Goal: Communication & Community: Answer question/provide support

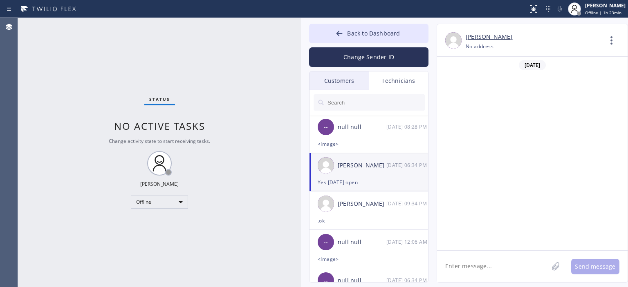
scroll to position [52844, 0]
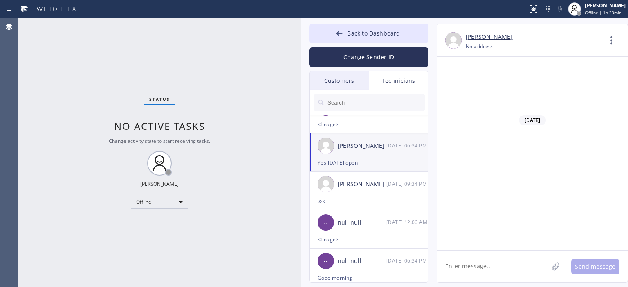
click at [346, 84] on div "Customers" at bounding box center [338, 80] width 59 height 19
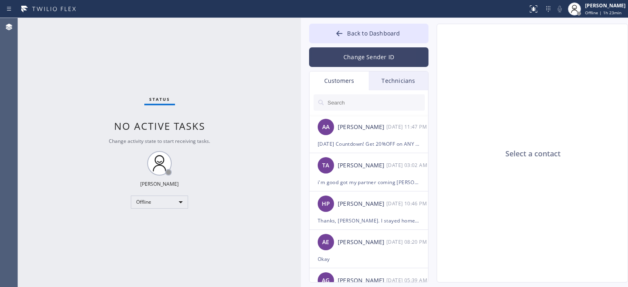
click at [366, 57] on button "Change Sender ID" at bounding box center [368, 57] width 119 height 20
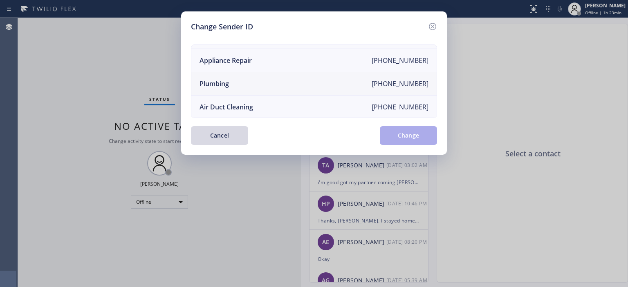
scroll to position [66, 0]
click at [276, 104] on li "Air Duct Cleaning [PHONE_NUMBER]" at bounding box center [313, 107] width 245 height 23
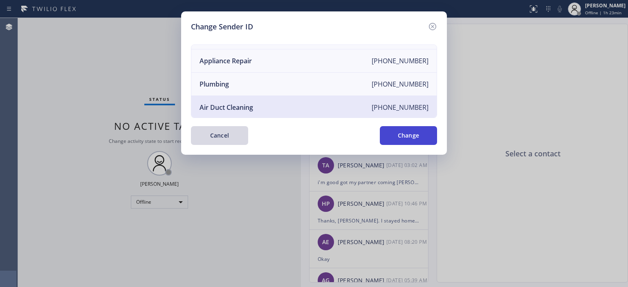
click at [408, 129] on button "Change" at bounding box center [408, 135] width 57 height 19
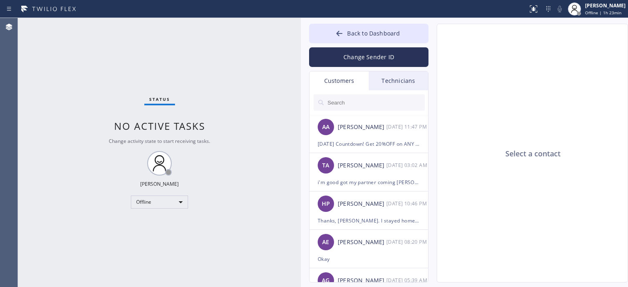
click at [364, 101] on input "text" at bounding box center [375, 102] width 98 height 16
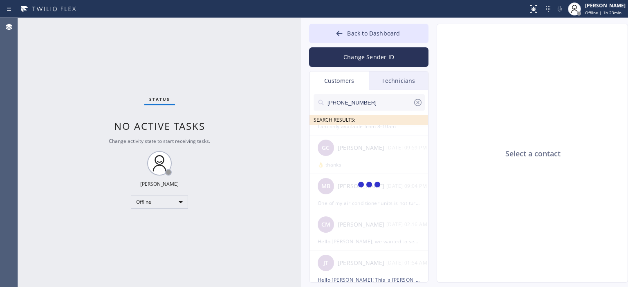
scroll to position [0, 0]
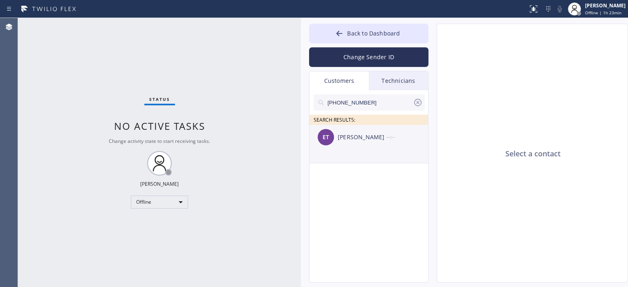
click at [372, 132] on div "ET [PERSON_NAME] --:--" at bounding box center [368, 137] width 119 height 25
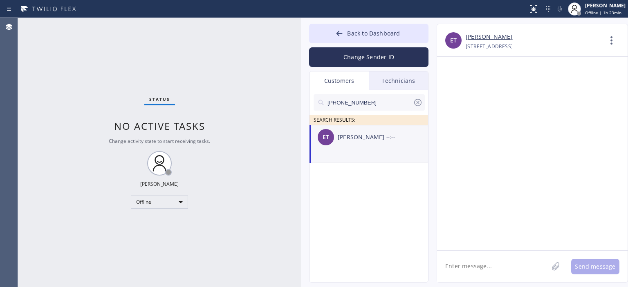
click at [471, 260] on textarea at bounding box center [492, 266] width 111 height 31
type textarea "Р"
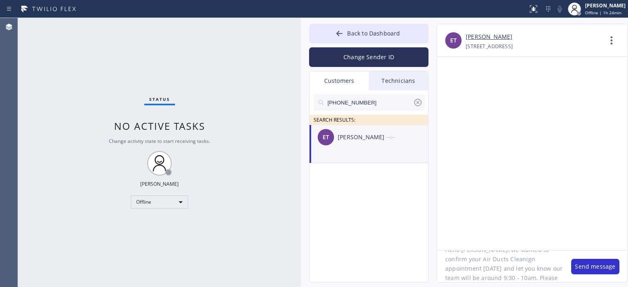
scroll to position [26, 0]
click at [469, 265] on textarea "Hello [PERSON_NAME], we wanted to confirm your Air Ducts Cleanign appointment […" at bounding box center [500, 266] width 126 height 31
type textarea "Hello [PERSON_NAME], we wanted to confirm your Air Ducts Cleanign appointment […"
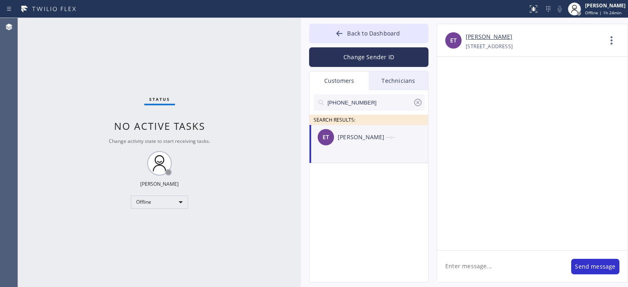
scroll to position [0, 0]
paste textarea "Hello [PERSON_NAME], we wanted to confirm your Air Ducts Cleaning appointment […"
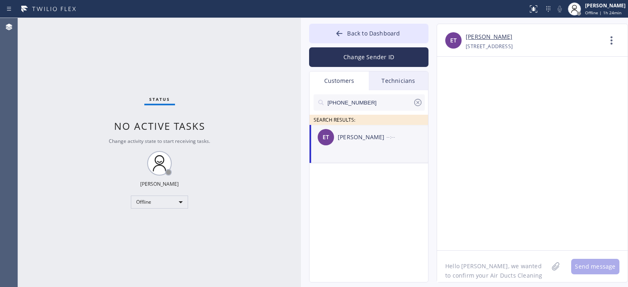
scroll to position [26, 0]
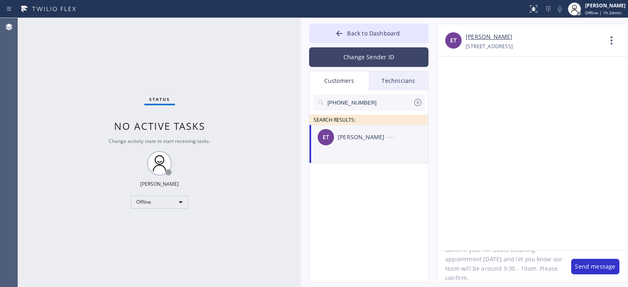
type textarea "Hello [PERSON_NAME], we wanted to confirm your Air Ducts Cleaning appointment […"
click at [372, 56] on button "Change Sender ID" at bounding box center [368, 57] width 119 height 20
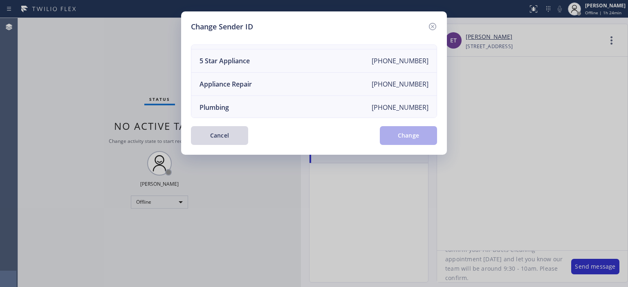
scroll to position [0, 0]
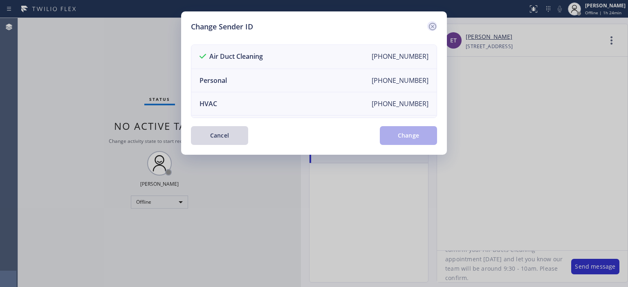
click at [431, 25] on icon at bounding box center [432, 27] width 10 height 10
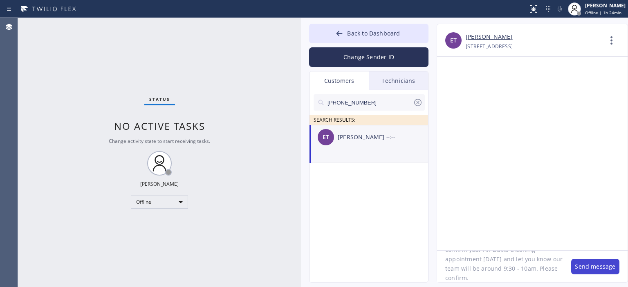
click at [589, 268] on button "Send message" at bounding box center [595, 267] width 48 height 16
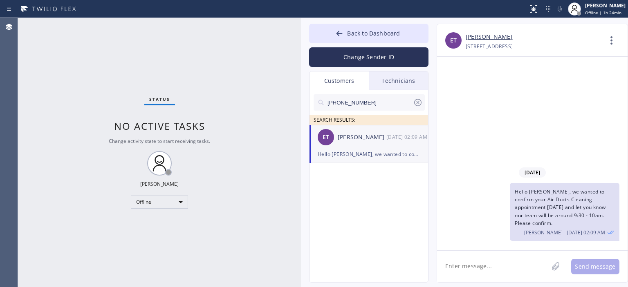
click at [417, 104] on icon at bounding box center [418, 103] width 10 height 10
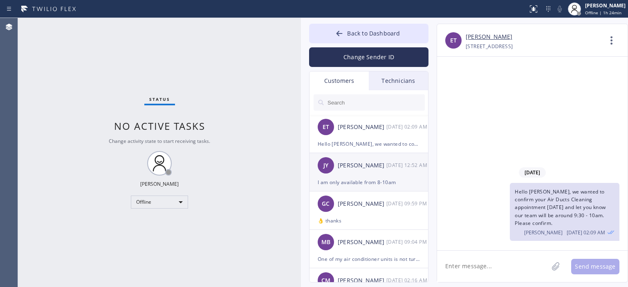
click at [373, 178] on div "I am only available from 8-10am" at bounding box center [368, 182] width 102 height 9
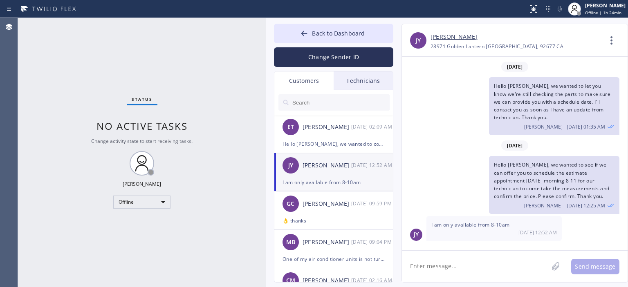
scroll to position [92, 0]
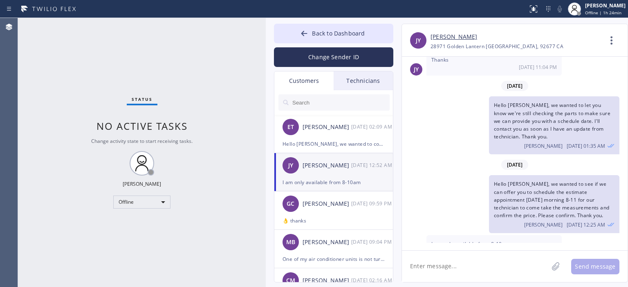
drag, startPoint x: 299, startPoint y: 73, endPoint x: 264, endPoint y: 71, distance: 35.2
click at [266, 71] on div at bounding box center [266, 152] width 0 height 269
click at [311, 214] on div "GC [PERSON_NAME] [DATE] 09:59 PM" at bounding box center [333, 204] width 119 height 25
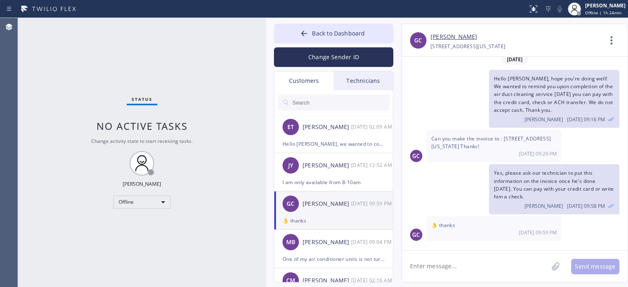
scroll to position [3, 0]
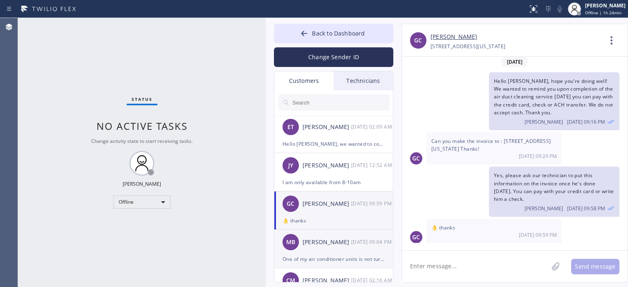
click at [336, 253] on div "MB [PERSON_NAME] [DATE] 09:04 PM" at bounding box center [333, 242] width 119 height 25
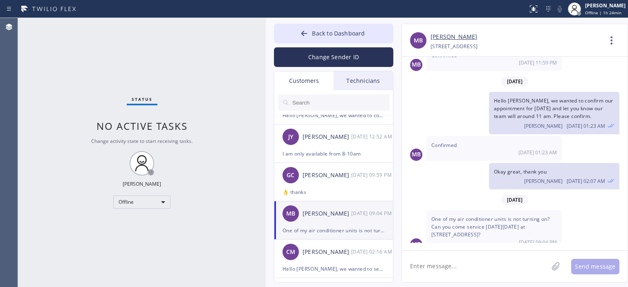
scroll to position [31, 0]
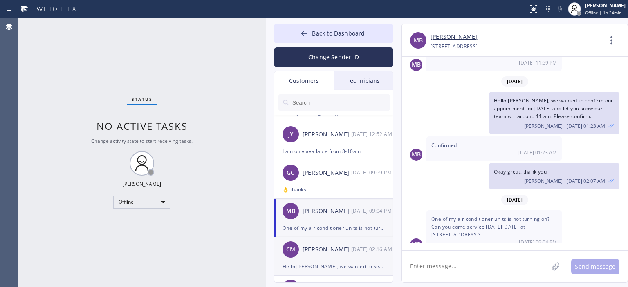
click at [345, 250] on div "[PERSON_NAME]" at bounding box center [326, 249] width 49 height 9
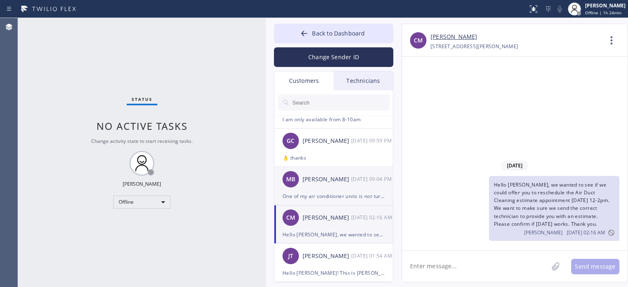
scroll to position [71, 0]
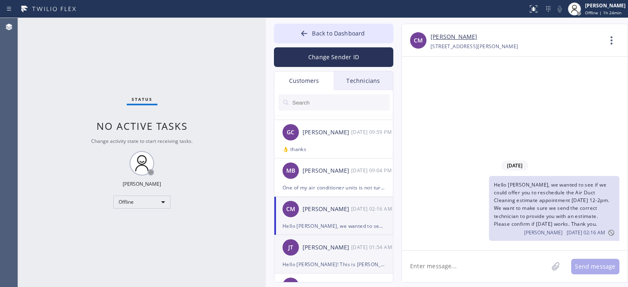
click at [333, 249] on div "[PERSON_NAME]" at bounding box center [326, 247] width 49 height 9
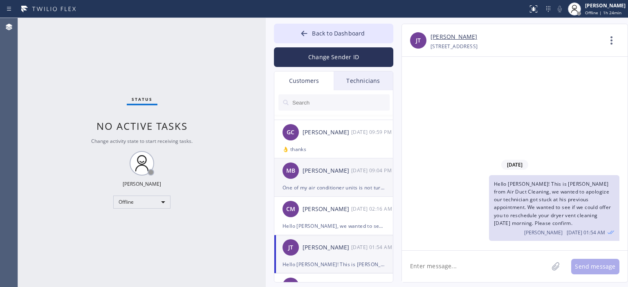
scroll to position [0, 0]
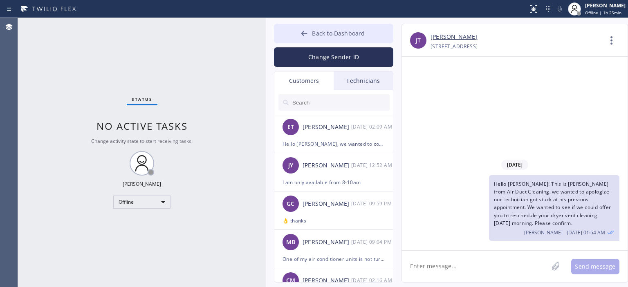
click at [296, 32] on button "Back to Dashboard" at bounding box center [333, 34] width 119 height 20
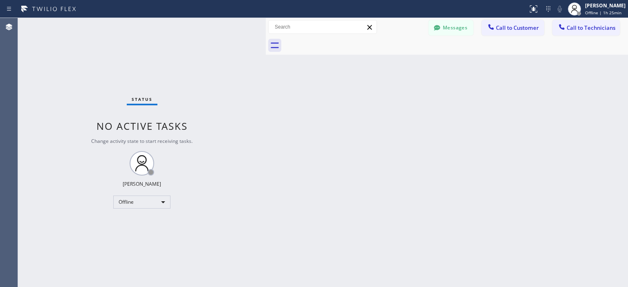
click at [607, 155] on div "Back to Dashboard Change Sender ID Customers Technicians ET [PERSON_NAME] [DATE…" at bounding box center [447, 152] width 362 height 269
click at [447, 29] on button "Messages" at bounding box center [450, 28] width 45 height 16
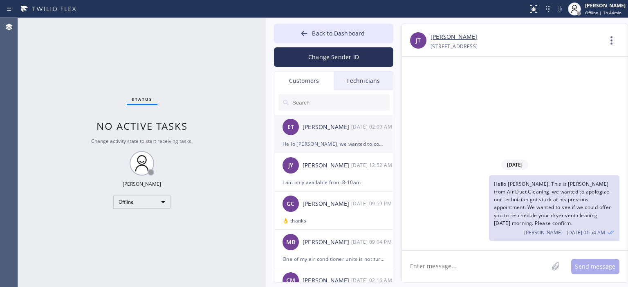
click at [335, 136] on div "ET [PERSON_NAME] [DATE] 02:09 AM" at bounding box center [333, 127] width 119 height 25
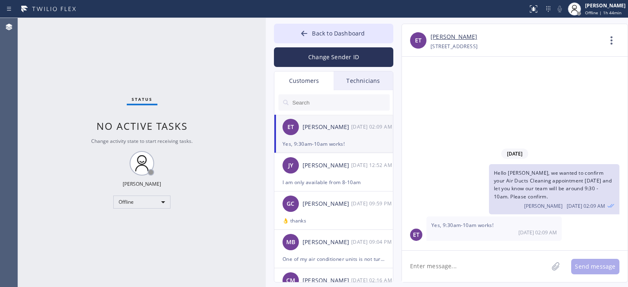
click at [38, 75] on div "Status No active tasks Change activity state to start receiving tasks. [PERSON_…" at bounding box center [142, 152] width 248 height 269
click at [325, 178] on div "I am only available from 8-10am" at bounding box center [333, 182] width 102 height 9
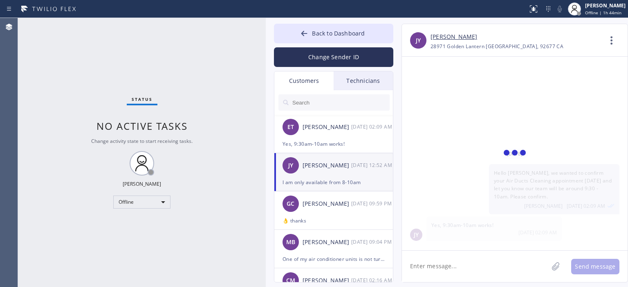
scroll to position [92, 0]
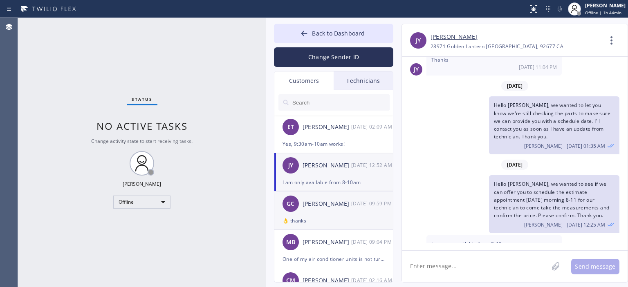
click at [327, 212] on div "GC [PERSON_NAME] [DATE] 09:59 PM" at bounding box center [333, 204] width 119 height 25
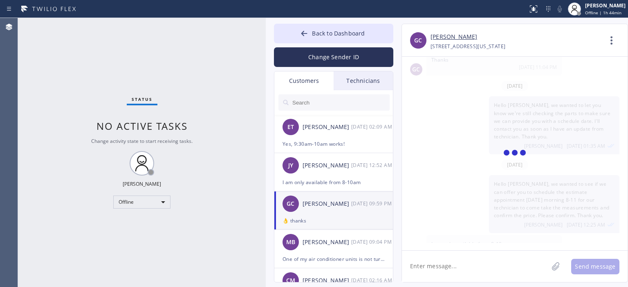
scroll to position [3, 0]
